Goal: Task Accomplishment & Management: Manage account settings

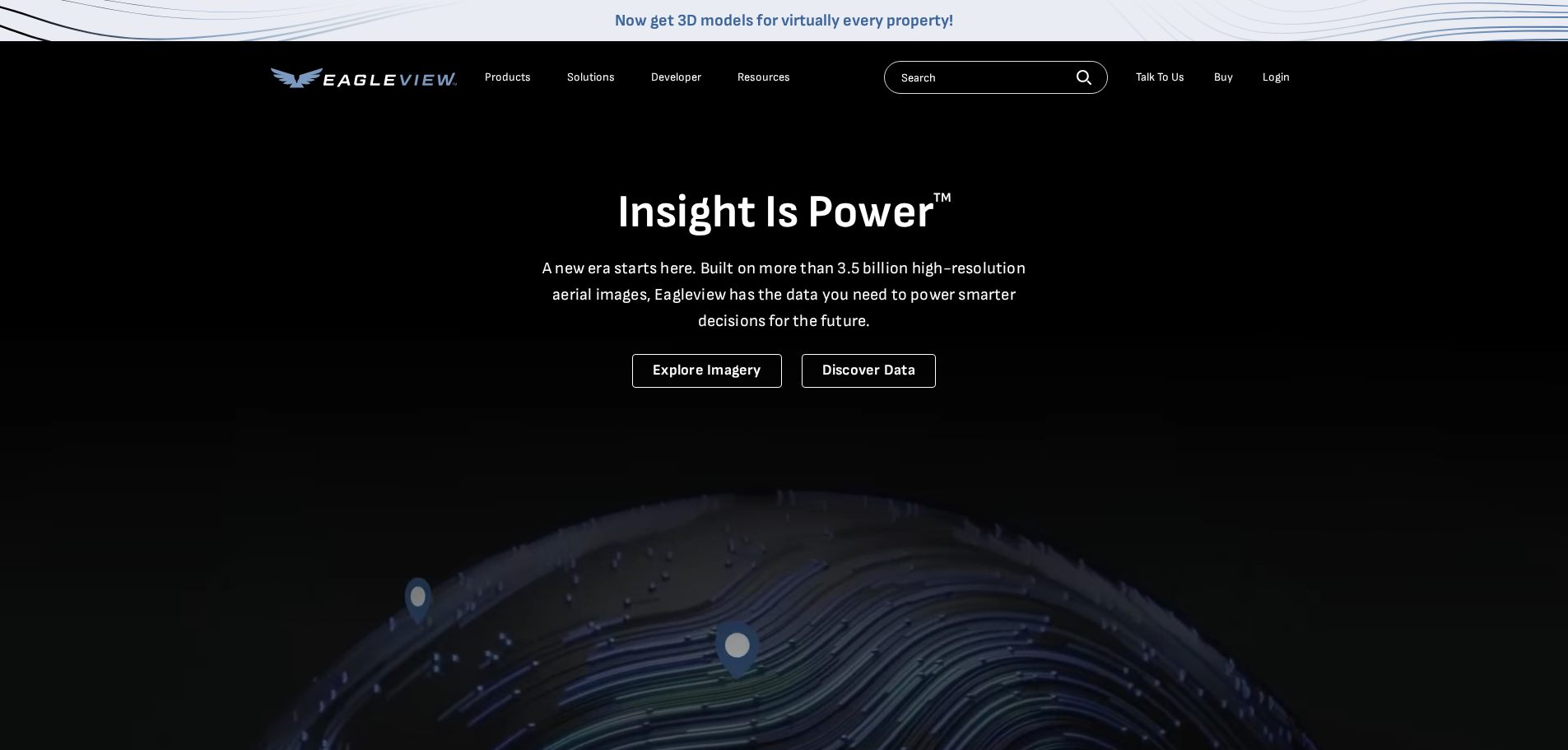
click at [1258, 81] on li "Login" at bounding box center [1277, 77] width 44 height 25
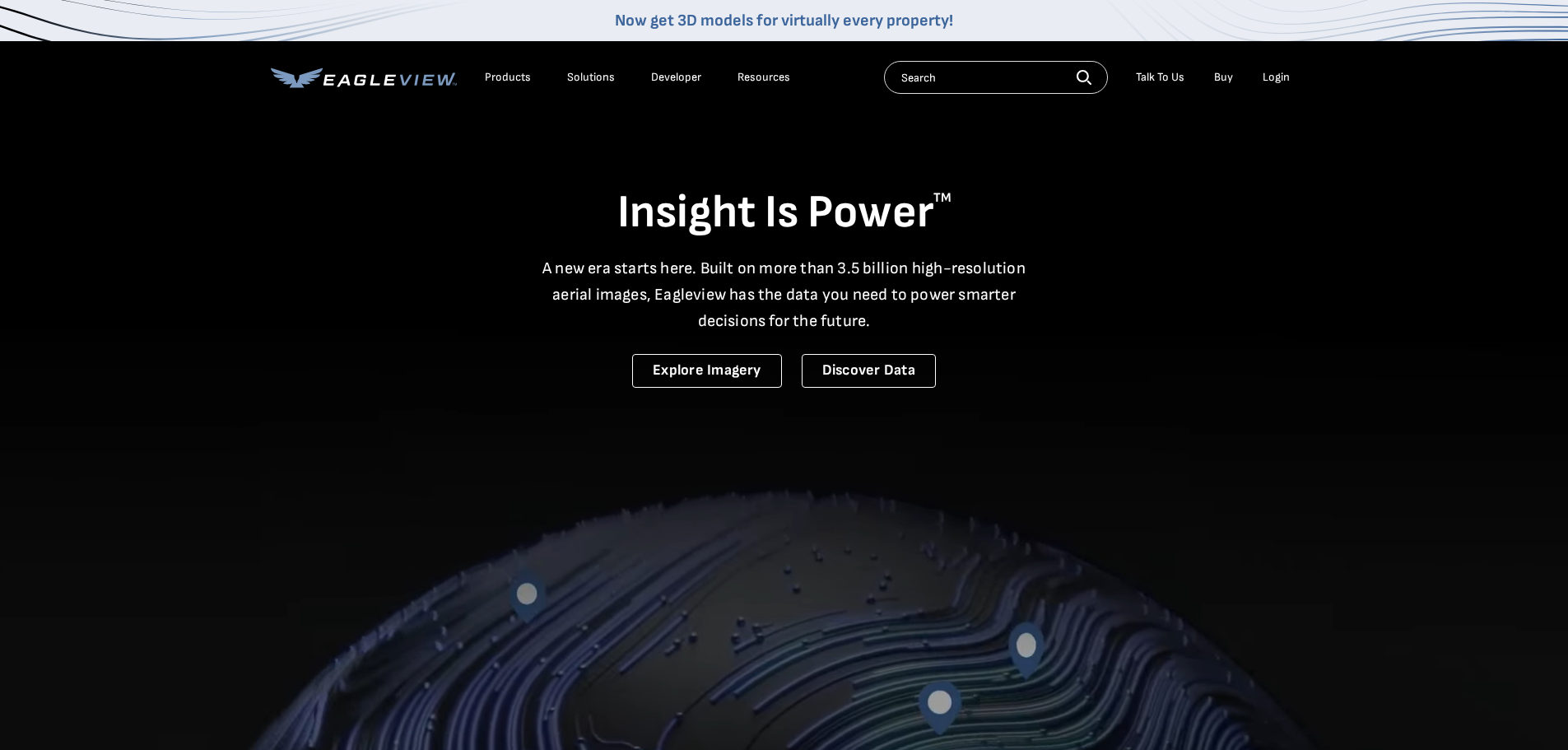
click at [1265, 77] on div "Login" at bounding box center [1276, 77] width 27 height 15
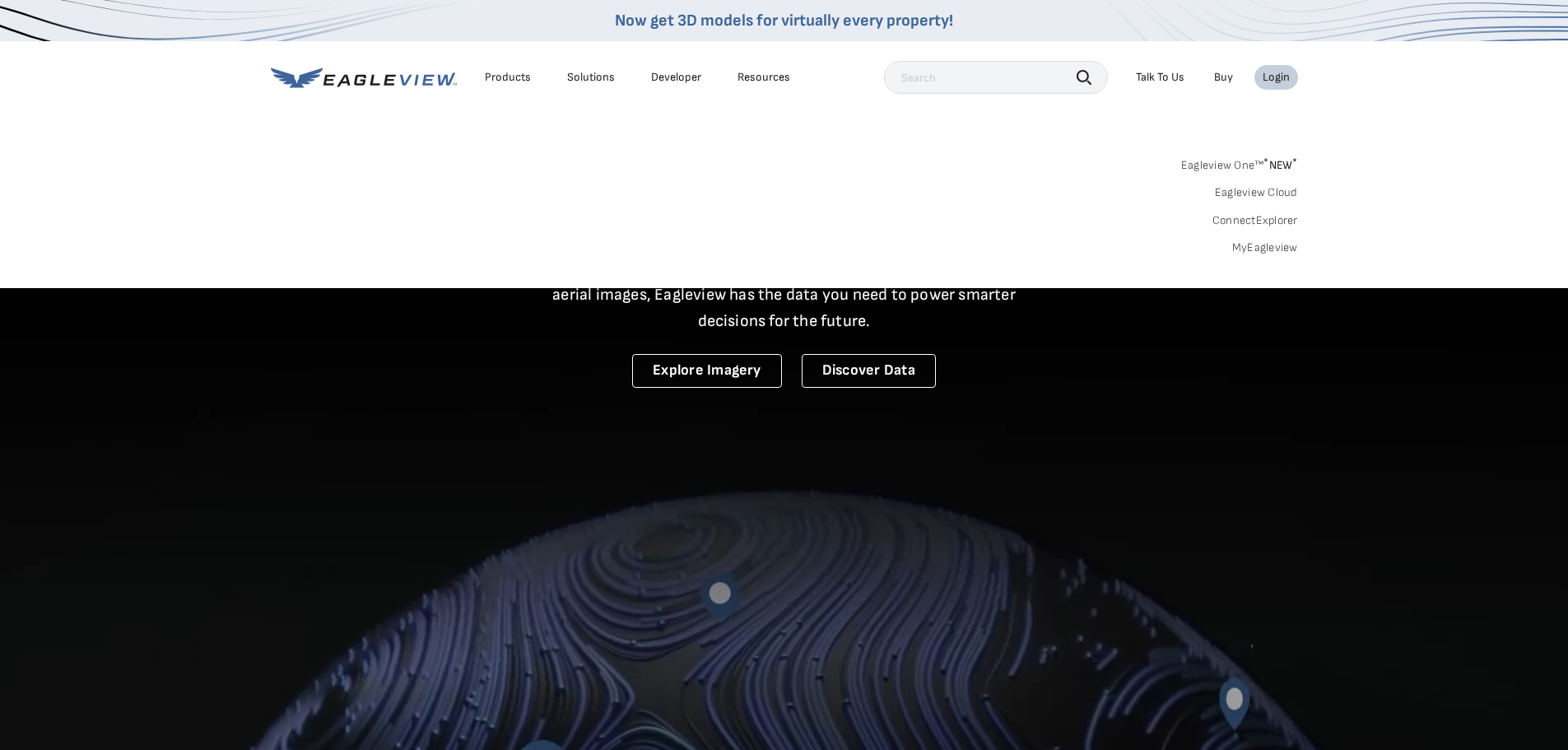
click at [1251, 251] on link "MyEagleview" at bounding box center [1264, 248] width 66 height 15
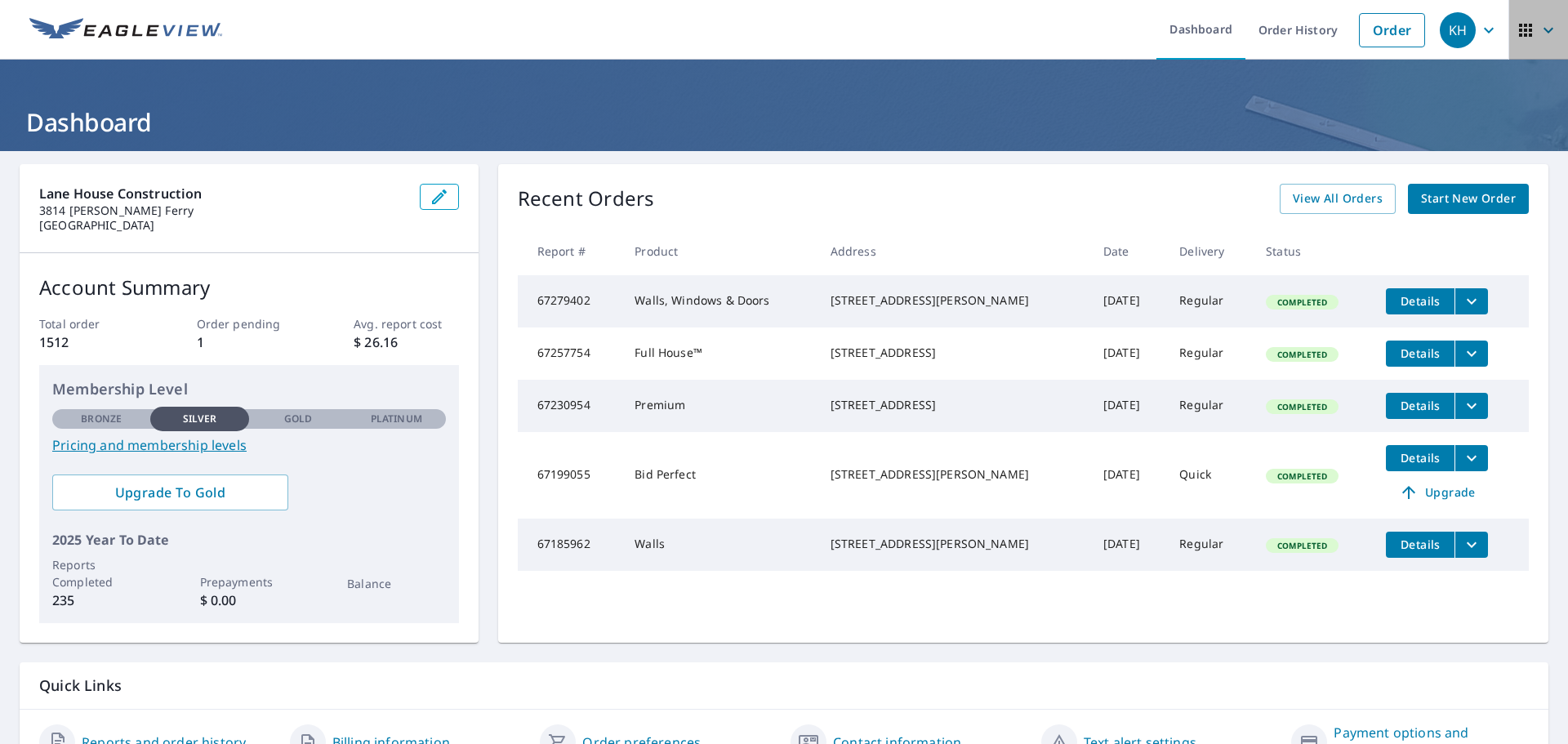
click at [1545, 42] on span "button" at bounding box center [1538, 30] width 46 height 39
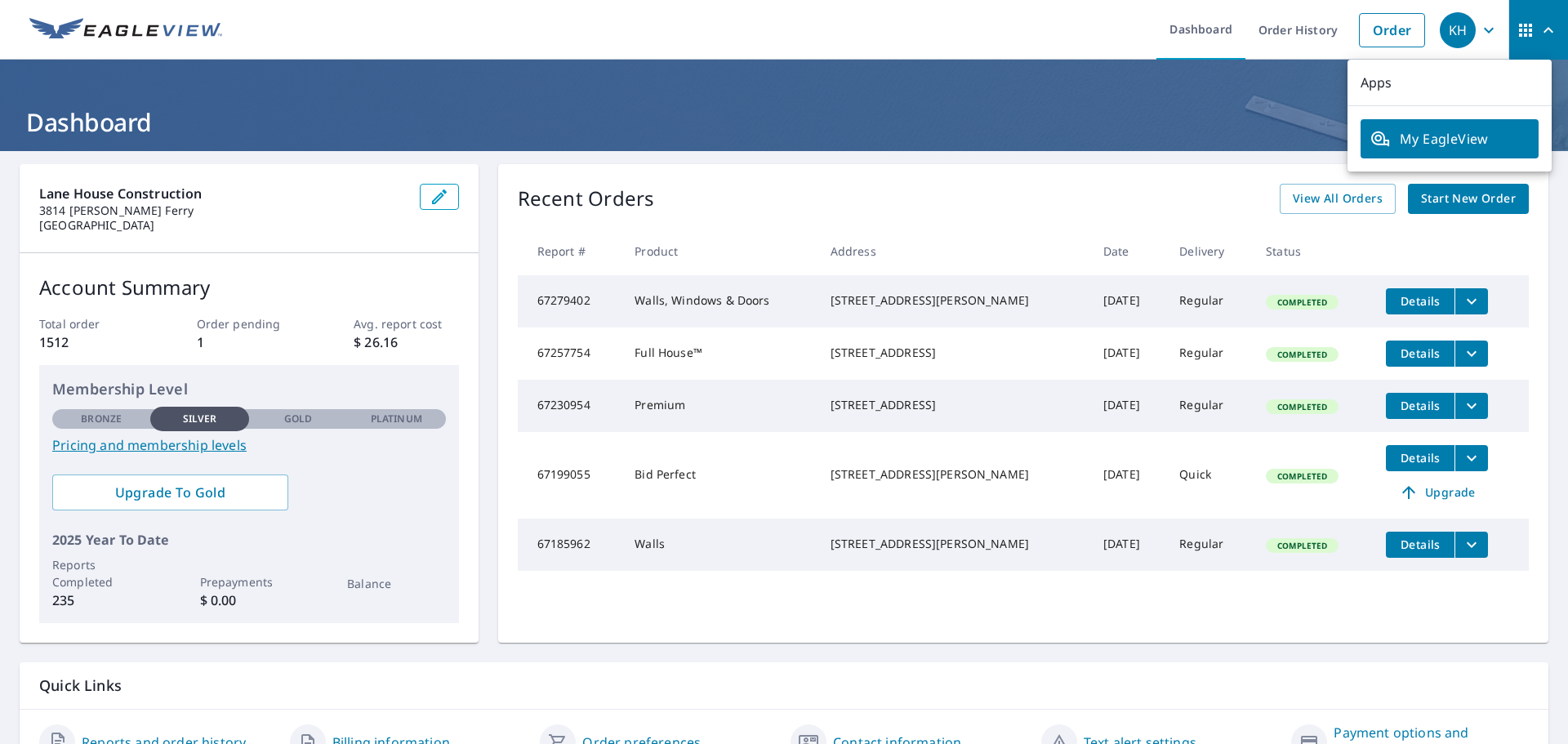
click at [1458, 24] on div "KH" at bounding box center [1457, 30] width 36 height 36
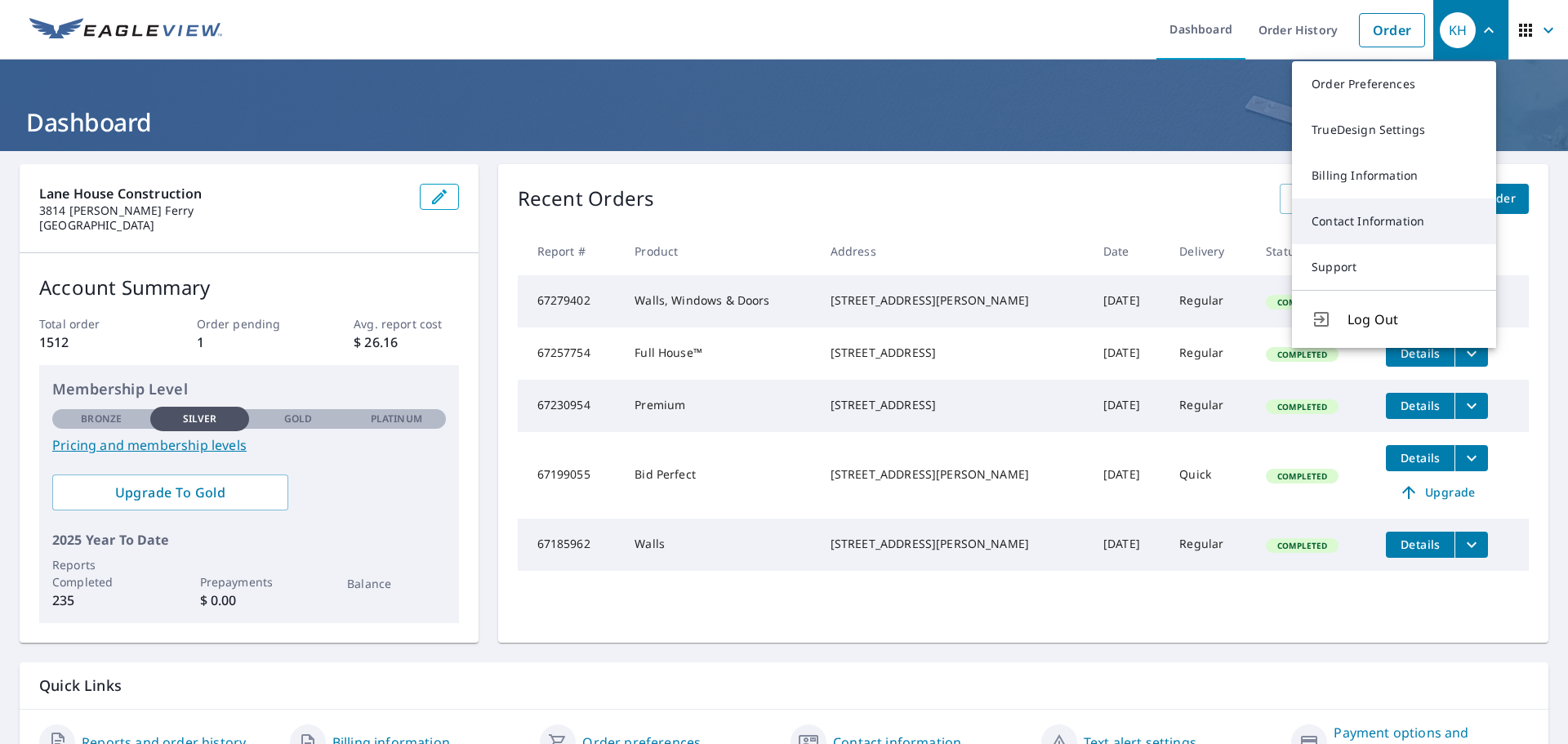
click at [1396, 211] on link "Contact Information" at bounding box center [1393, 221] width 204 height 46
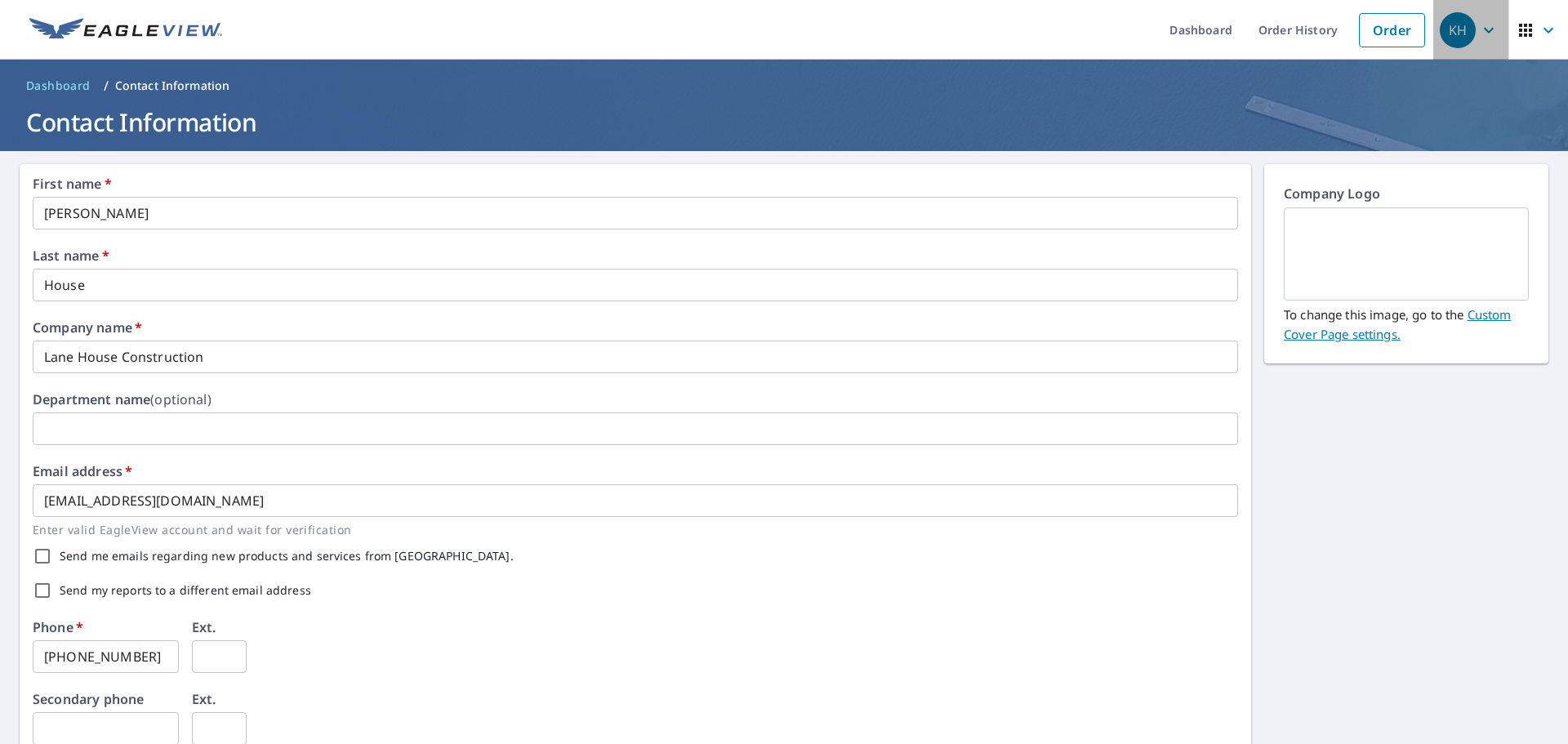
click at [1485, 32] on icon "button" at bounding box center [1489, 30] width 20 height 20
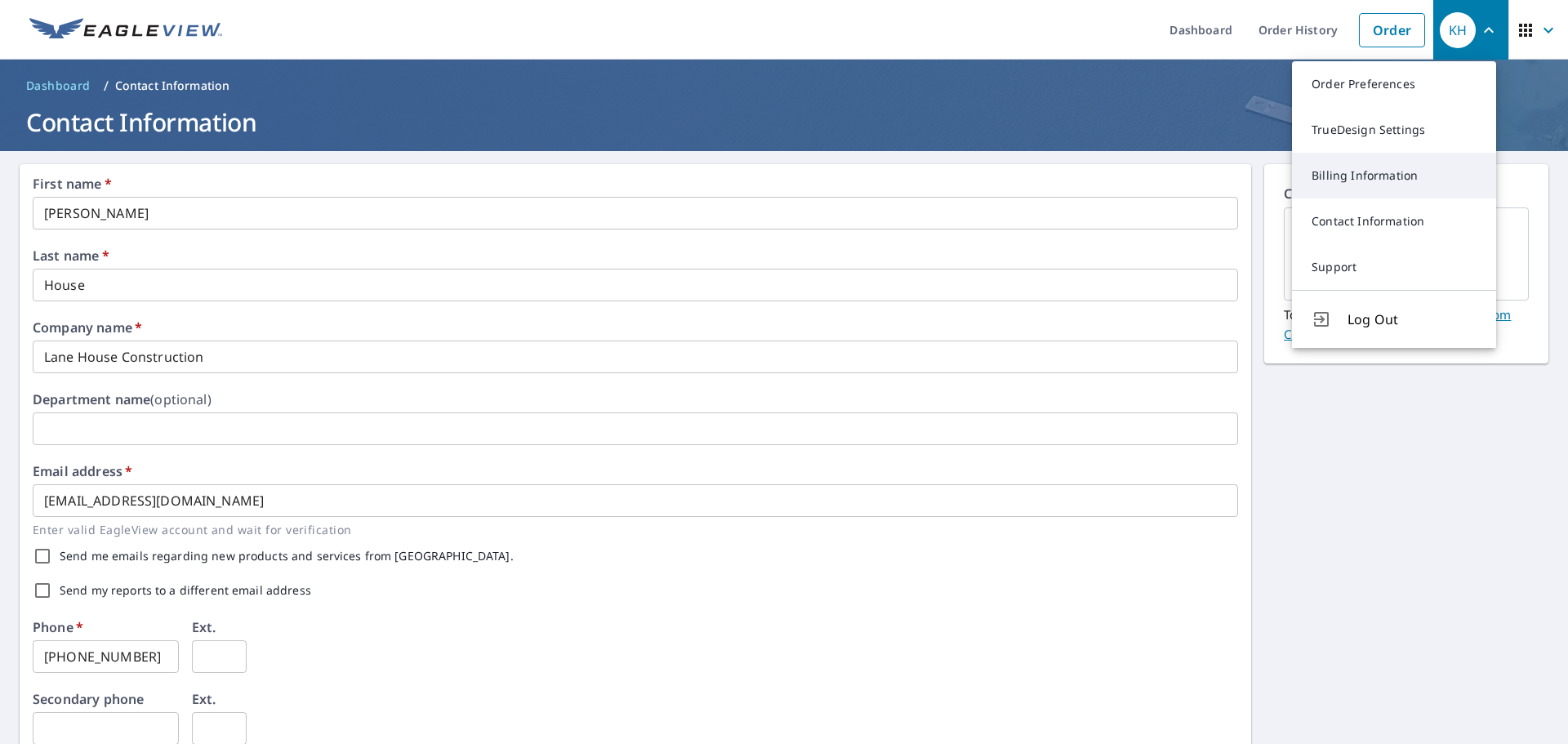
click at [1387, 176] on link "Billing Information" at bounding box center [1393, 175] width 204 height 46
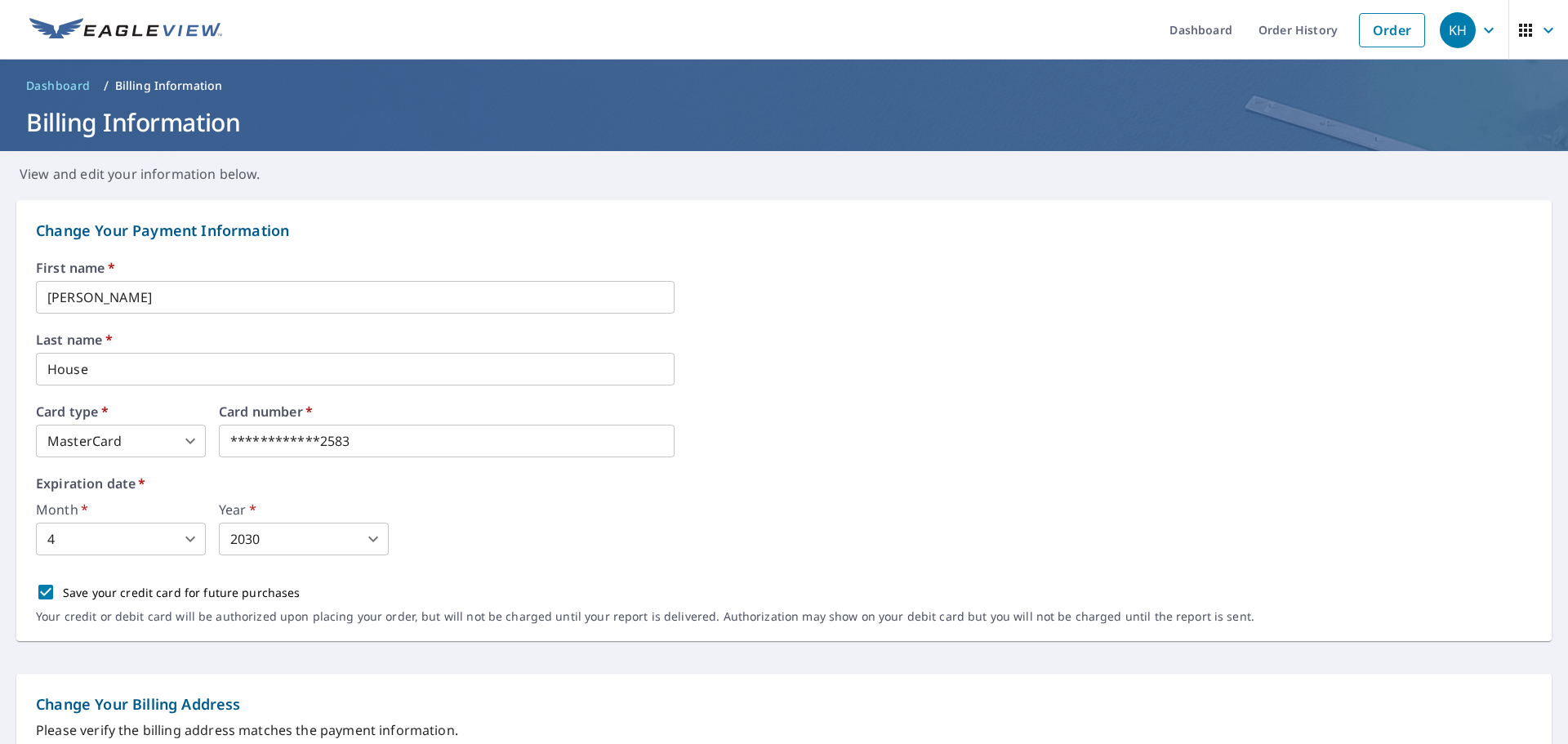
click at [1490, 33] on button "KH" at bounding box center [1471, 30] width 76 height 60
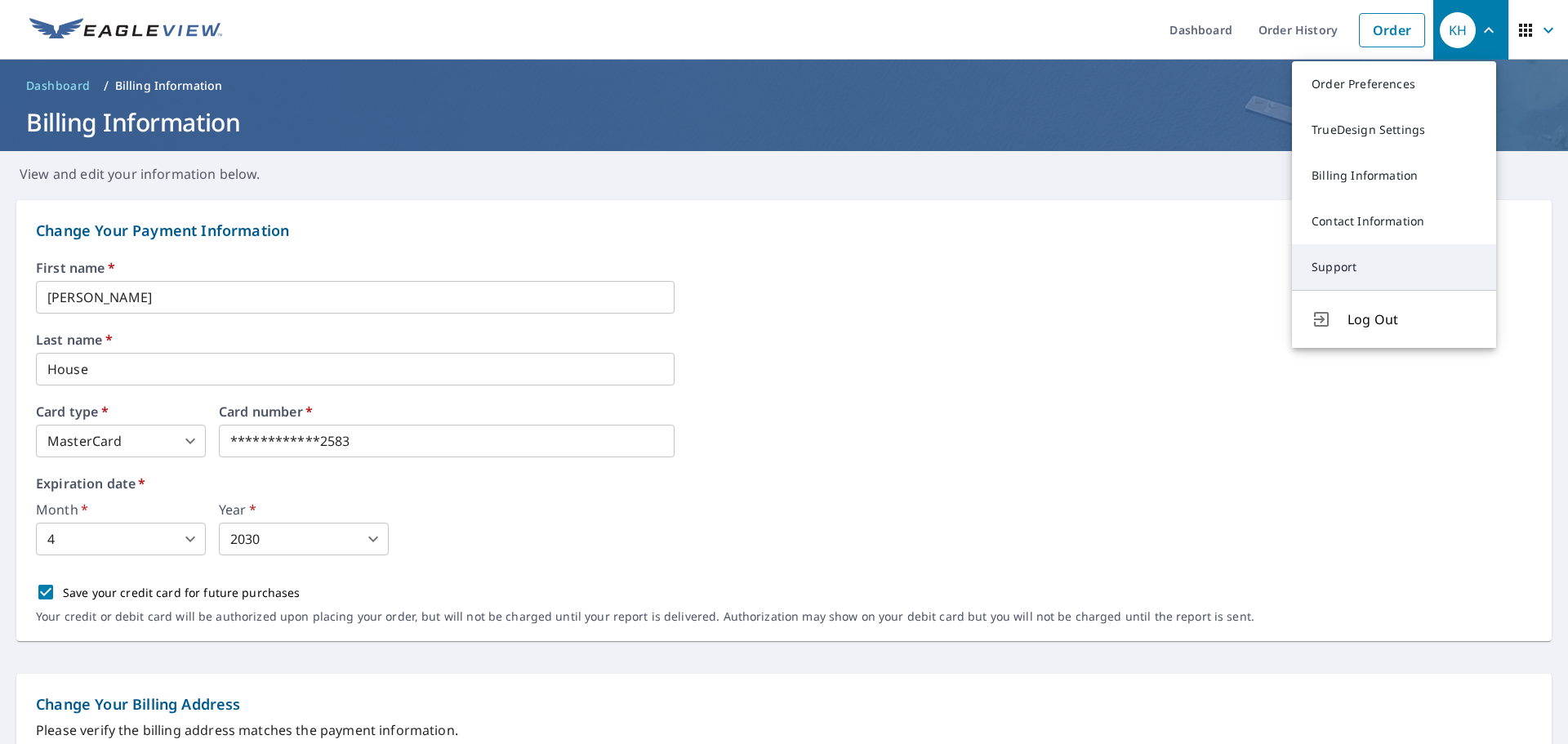
click at [1390, 260] on link "Support" at bounding box center [1393, 267] width 204 height 46
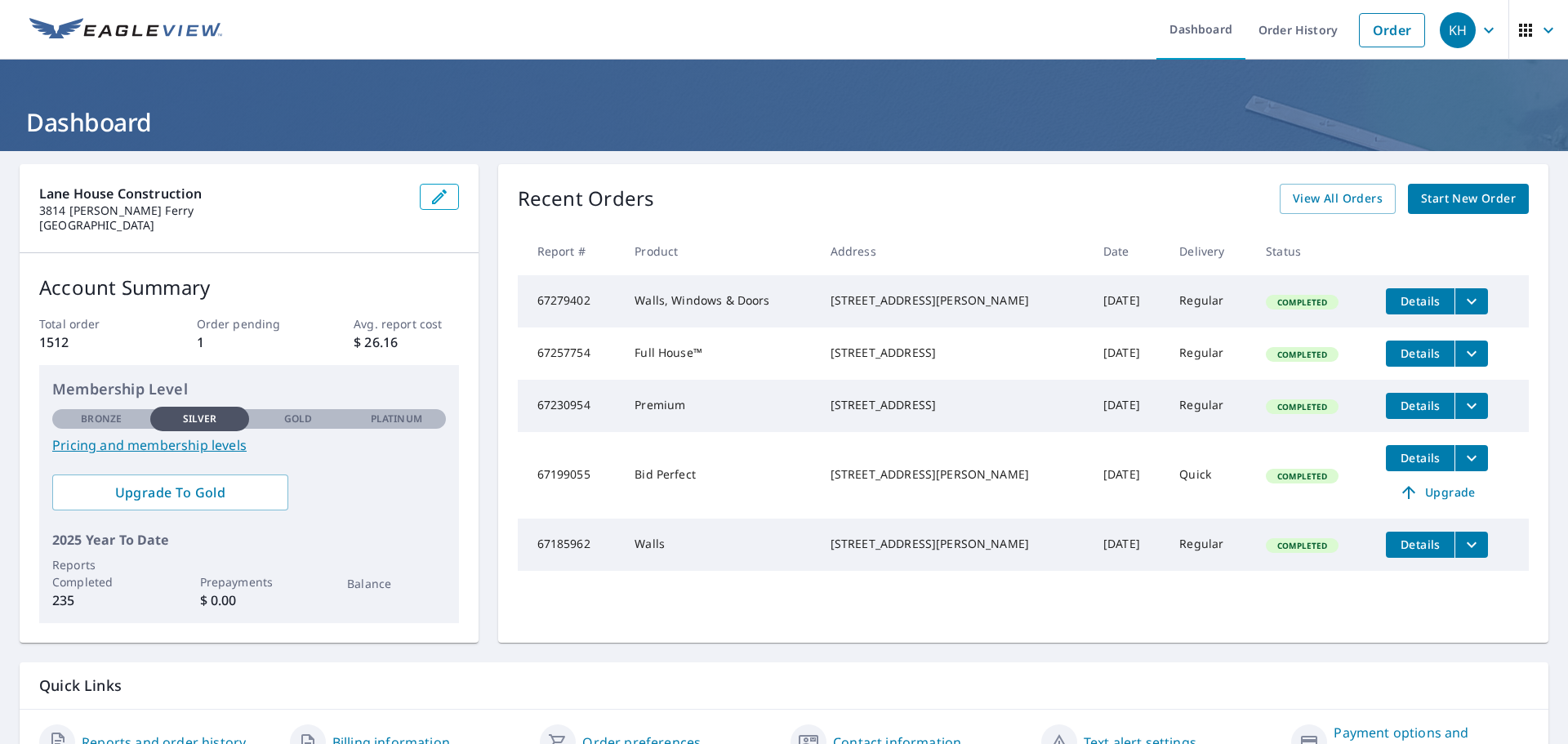
click at [1479, 26] on icon "button" at bounding box center [1489, 30] width 20 height 20
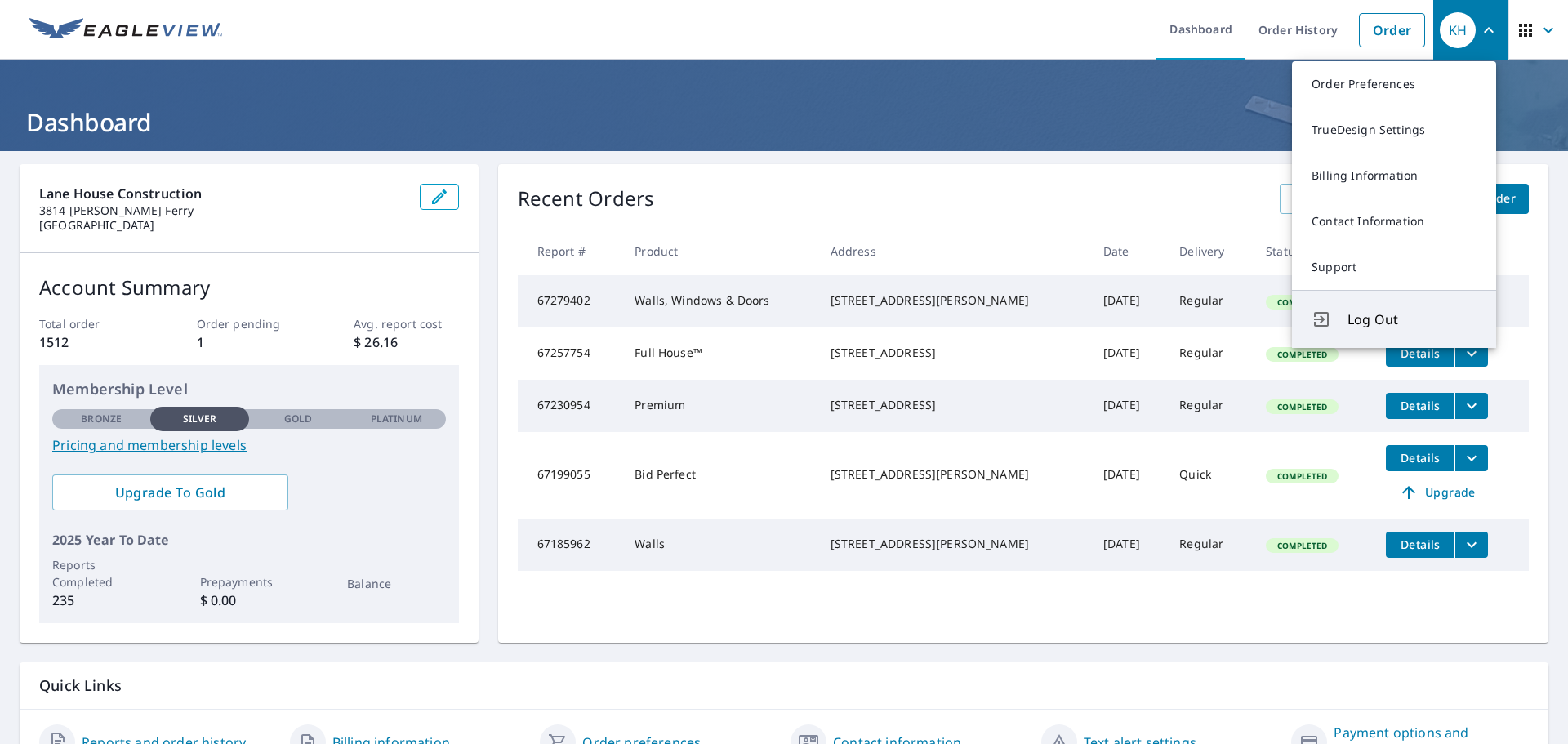
click at [1375, 310] on span "Log Out" at bounding box center [1412, 319] width 129 height 20
